Goal: Task Accomplishment & Management: Manage account settings

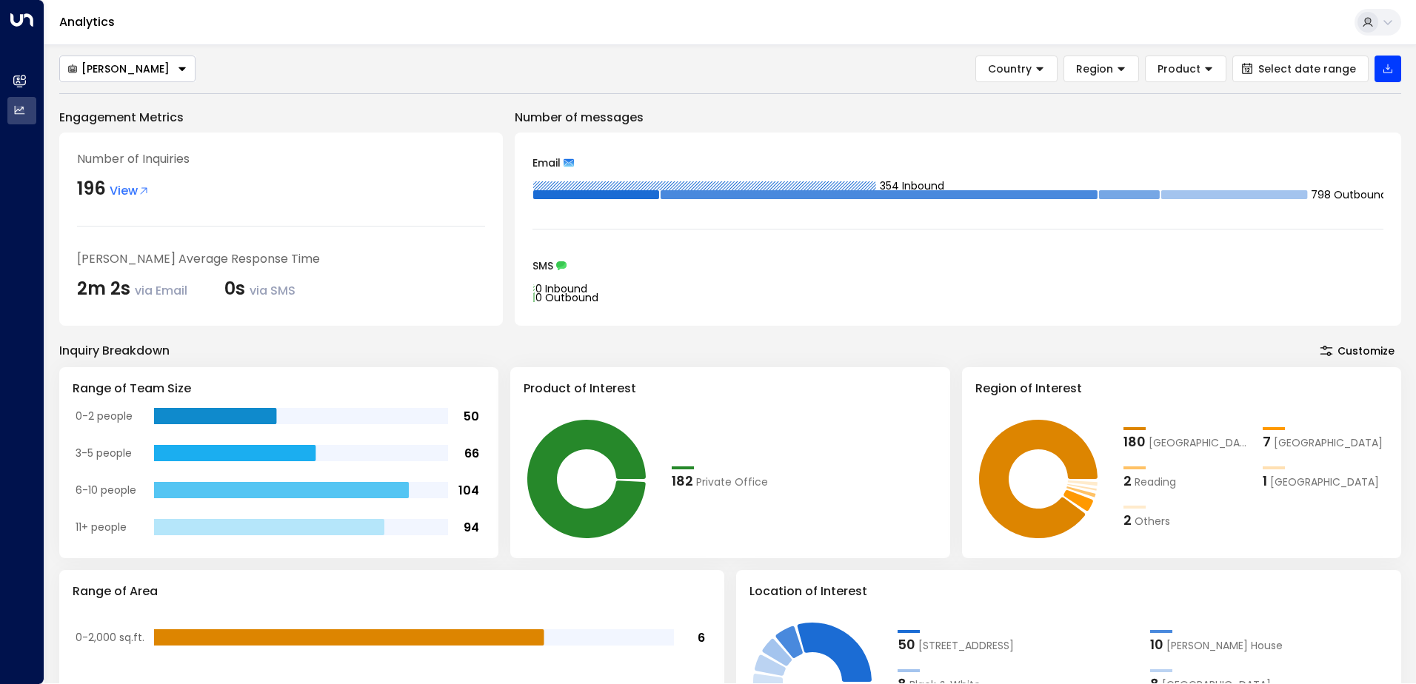
click at [1388, 23] on icon at bounding box center [1388, 22] width 9 height 5
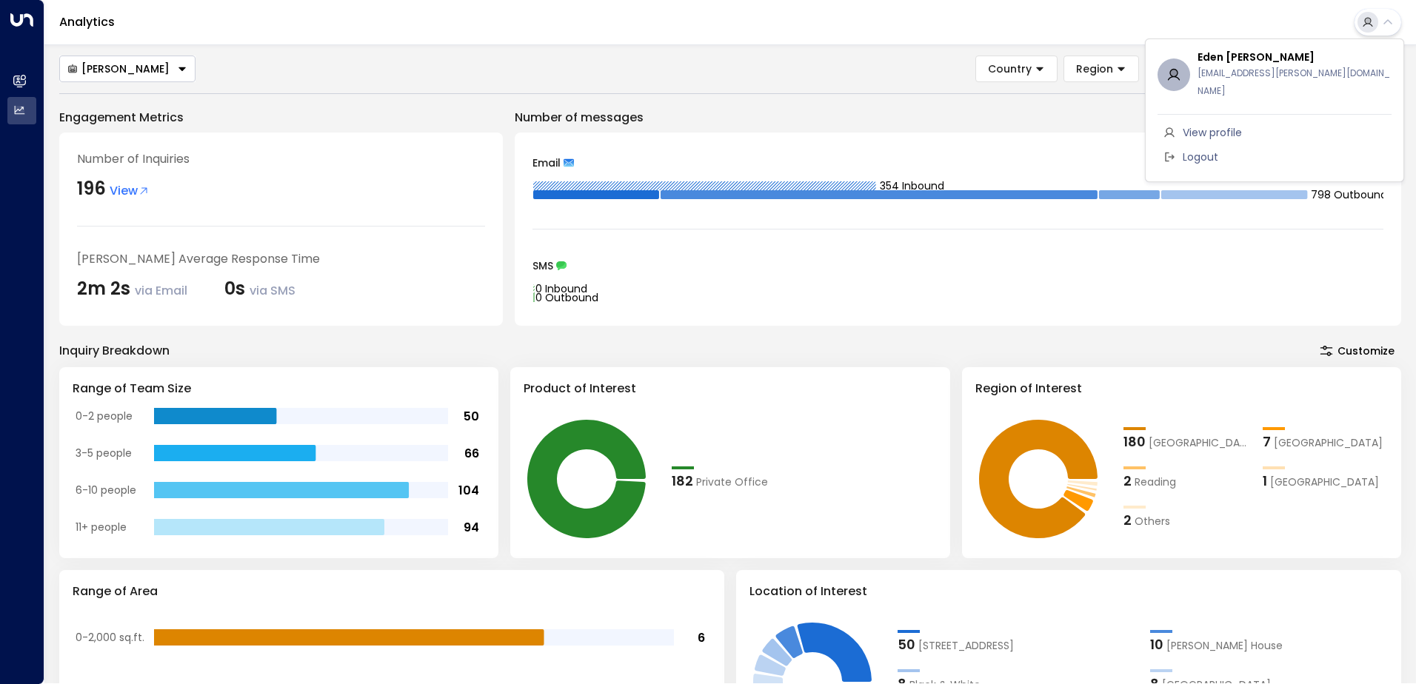
click at [14, 79] on div at bounding box center [708, 342] width 1416 height 684
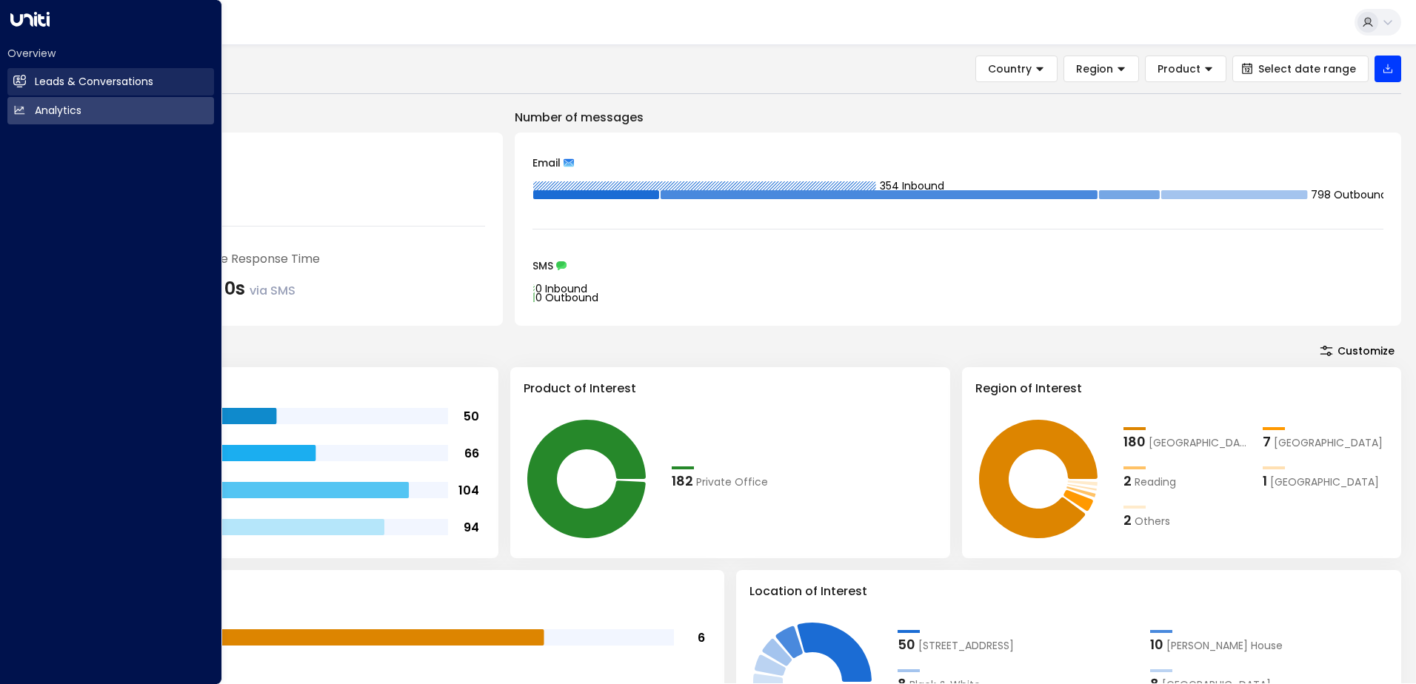
click at [23, 81] on icon at bounding box center [20, 80] width 12 height 9
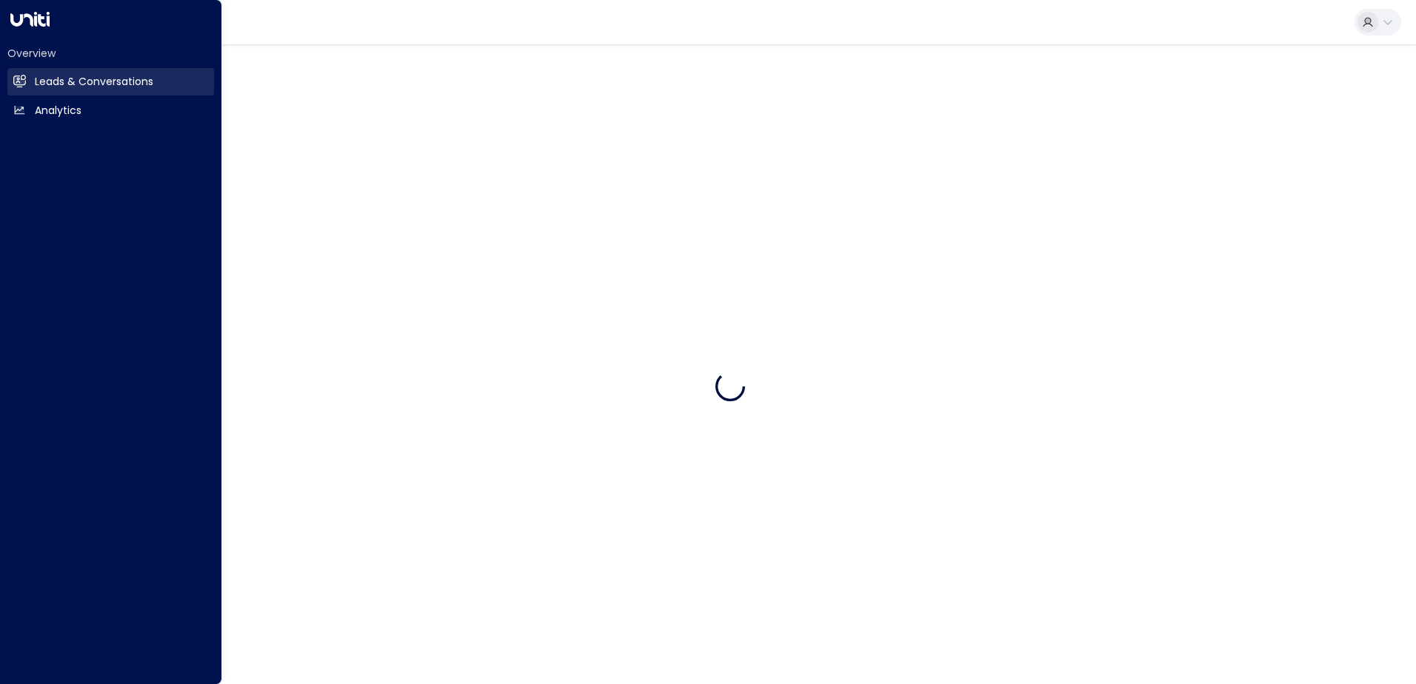
click at [23, 81] on icon at bounding box center [20, 80] width 12 height 9
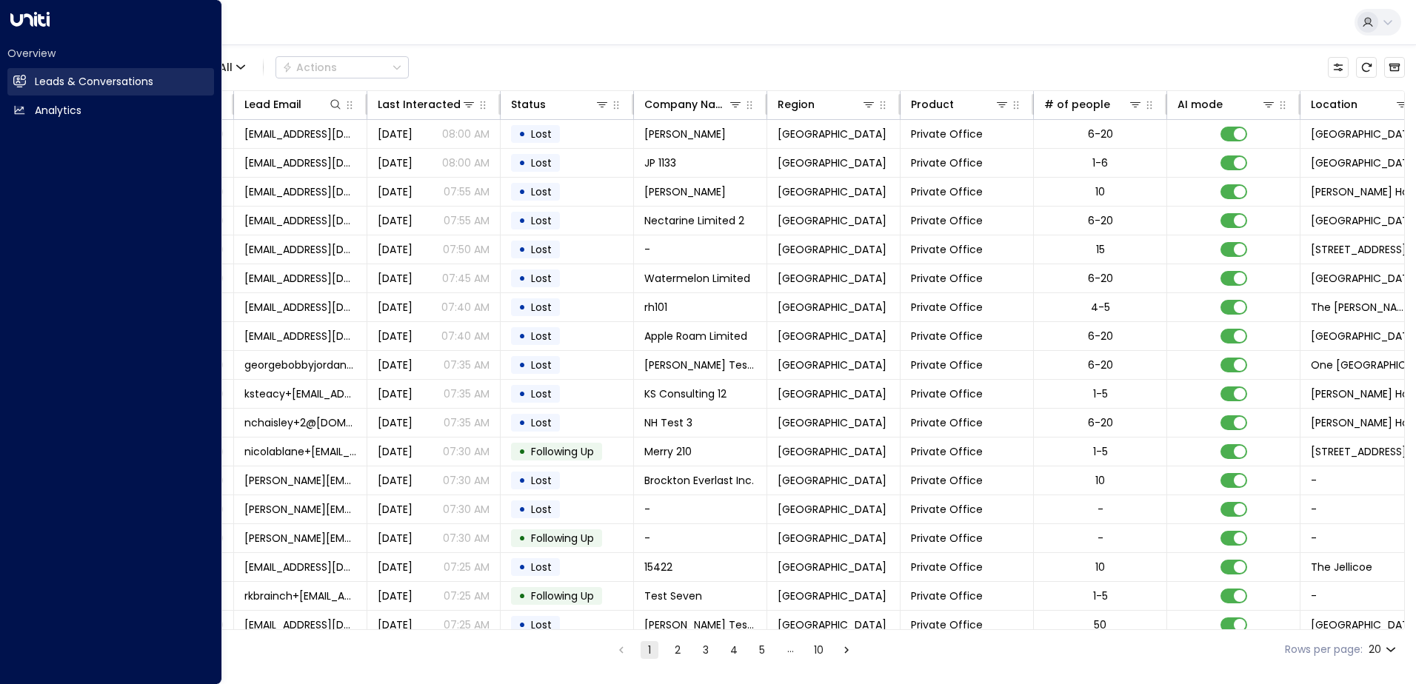
click at [74, 81] on h2 "Leads & Conversations" at bounding box center [94, 82] width 119 height 16
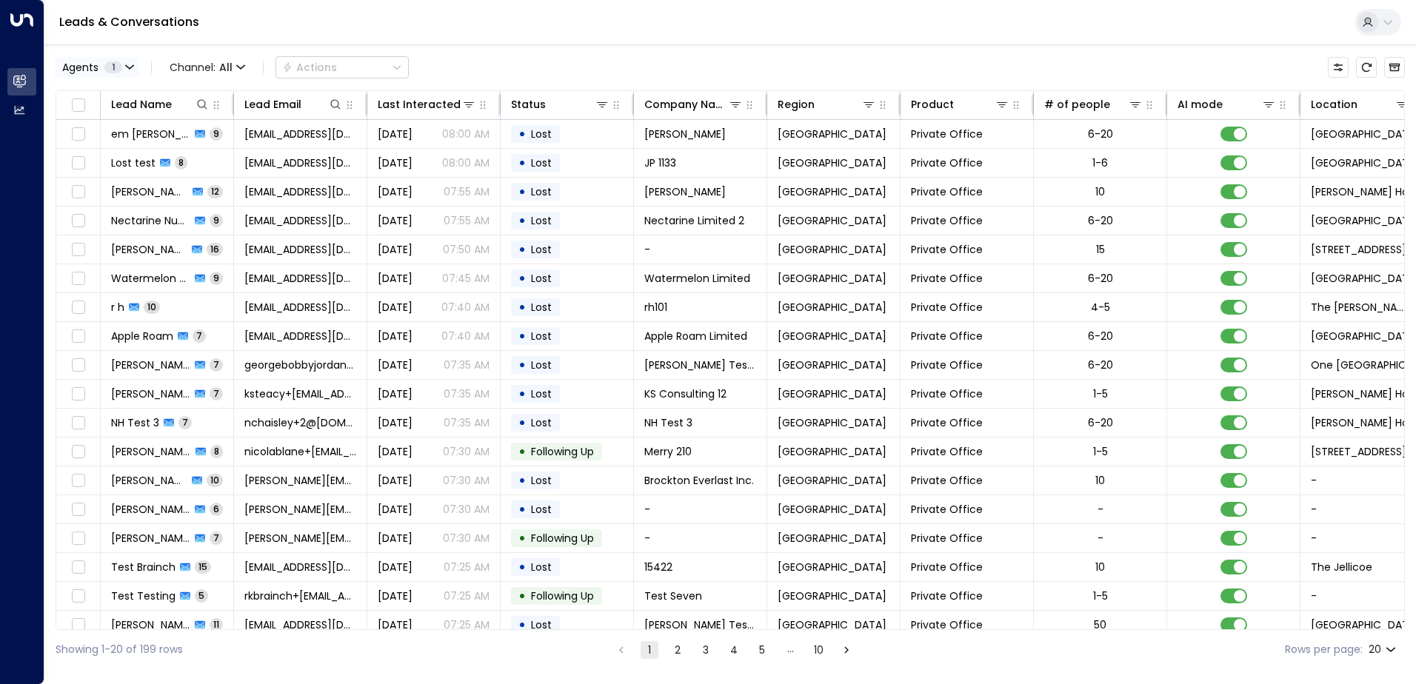
click at [116, 67] on span "1" at bounding box center [113, 67] width 18 height 12
drag, startPoint x: 157, startPoint y: 94, endPoint x: 81, endPoint y: 98, distance: 76.4
click at [81, 98] on div "[PERSON_NAME]" at bounding box center [168, 97] width 207 height 16
copy div "[PERSON_NAME]"
click at [21, 104] on div at bounding box center [708, 342] width 1416 height 684
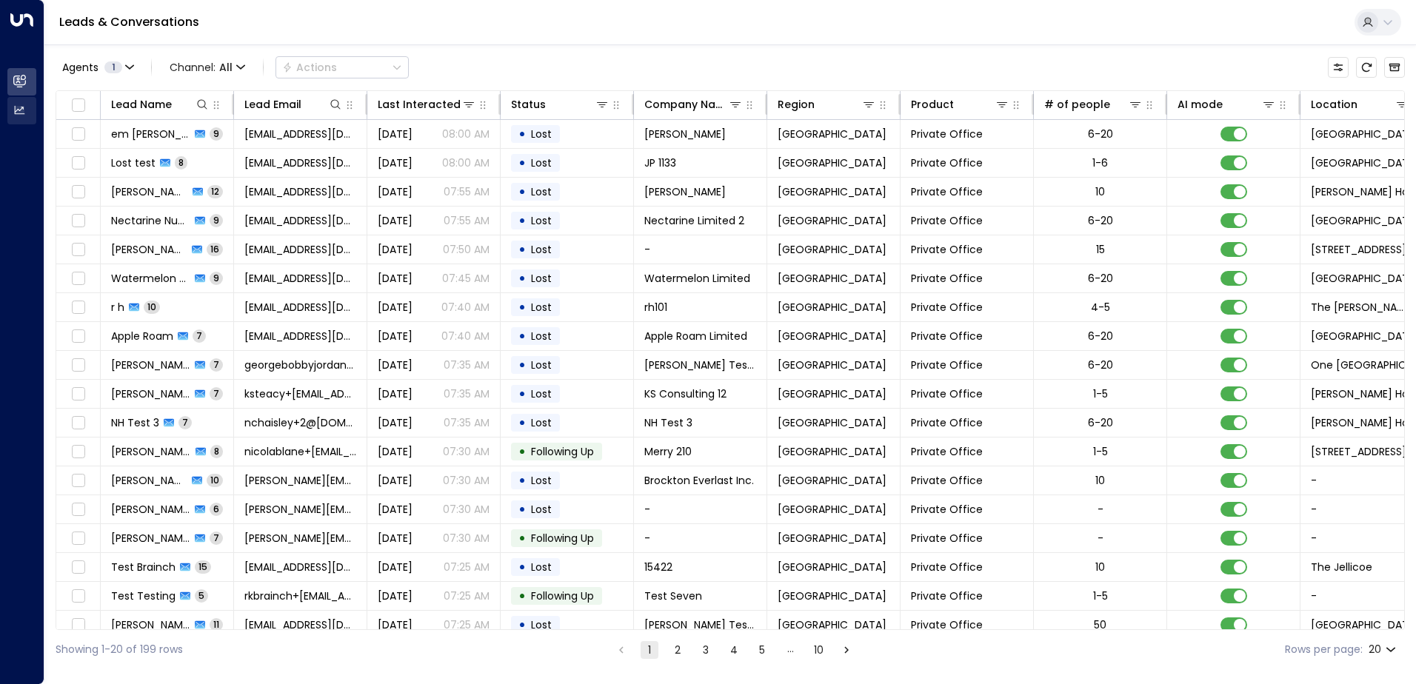
click at [19, 112] on icon at bounding box center [20, 110] width 10 height 8
